Goal: Task Accomplishment & Management: Complete application form

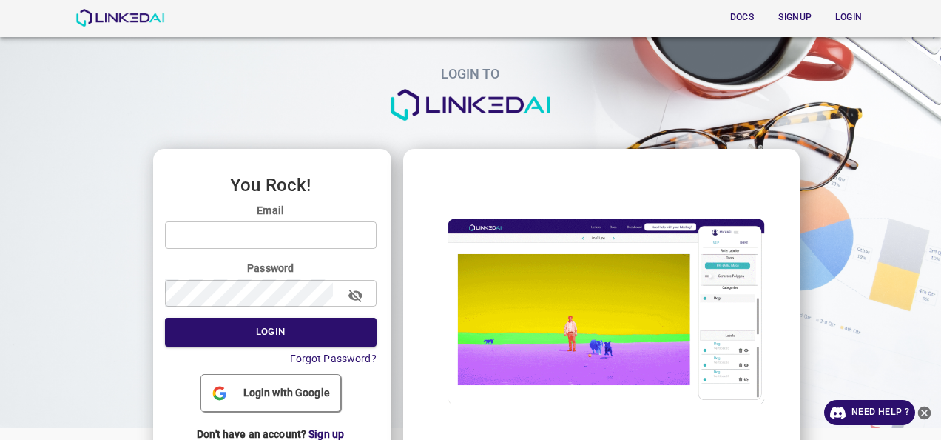
click at [278, 398] on span "Login with Google" at bounding box center [287, 393] width 98 height 16
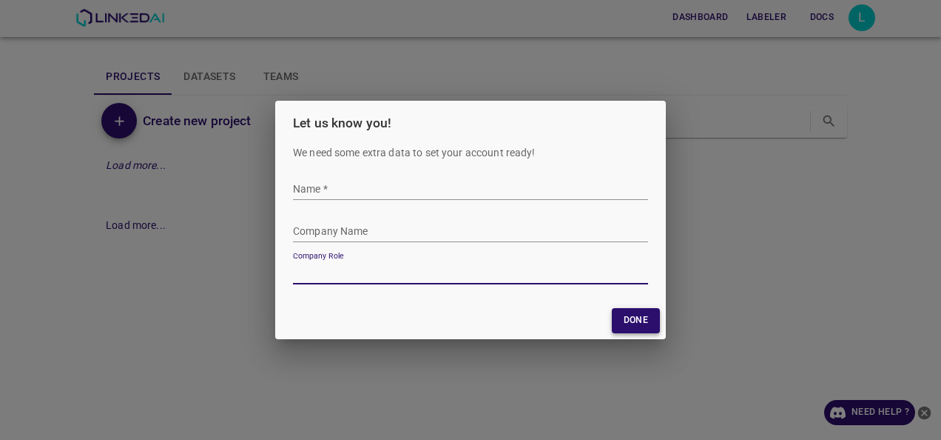
click at [639, 320] on button "Done" at bounding box center [636, 320] width 48 height 24
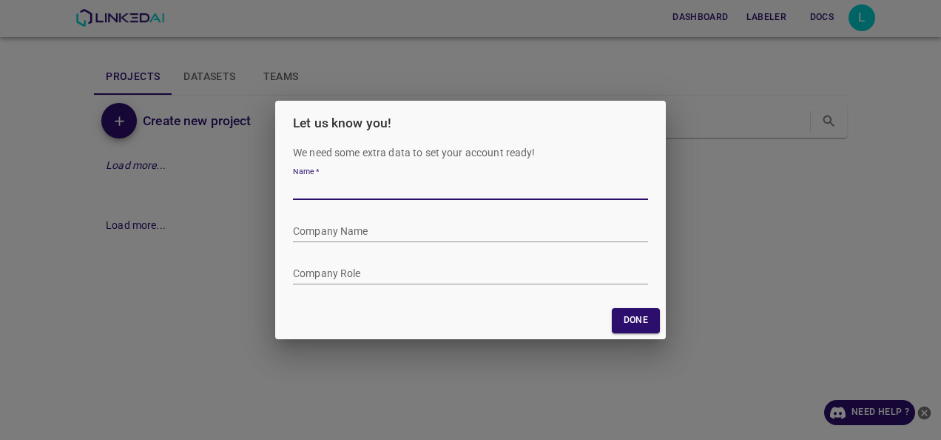
click at [724, 269] on div "Let us know you! We need some extra data to set your account ready! Name   * Co…" at bounding box center [470, 220] width 941 height 440
